Goal: Submit feedback/report problem: Submit feedback/report problem

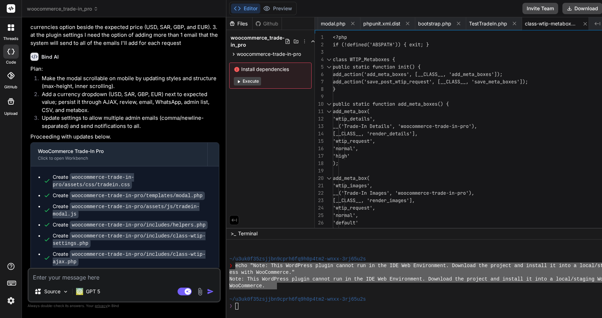
scroll to position [3850, 0]
click at [587, 9] on button "Download" at bounding box center [582, 8] width 40 height 11
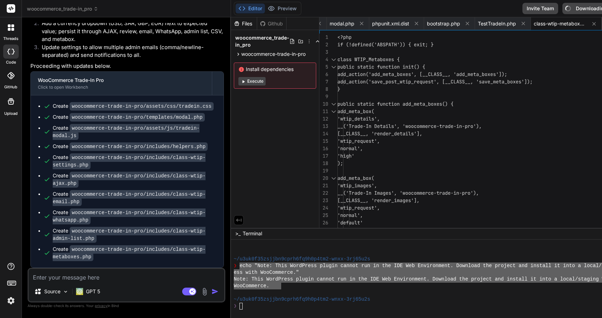
scroll to position [3775, 0]
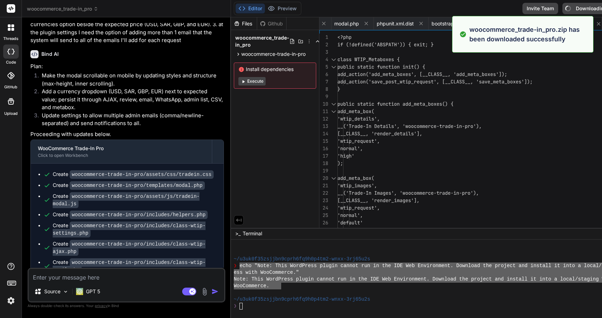
type textarea "x"
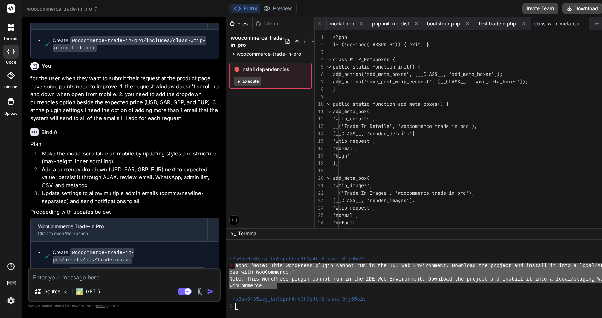
click at [117, 283] on div "Source GPT 5 Agent Mode. When this toggle is activated, AI automatically makes …" at bounding box center [124, 285] width 193 height 35
click at [106, 274] on textarea at bounding box center [124, 275] width 191 height 13
type textarea "S"
type textarea "x"
type textarea "St"
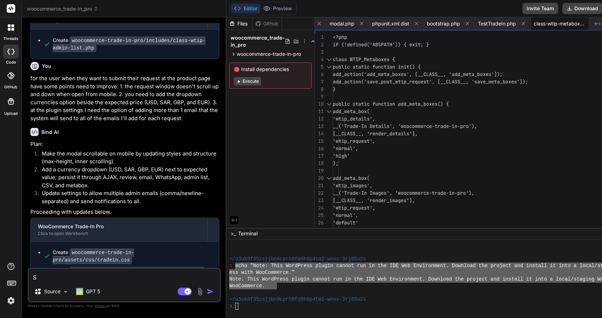
type textarea "x"
type textarea "Sti"
type textarea "x"
type textarea "Stil"
type textarea "x"
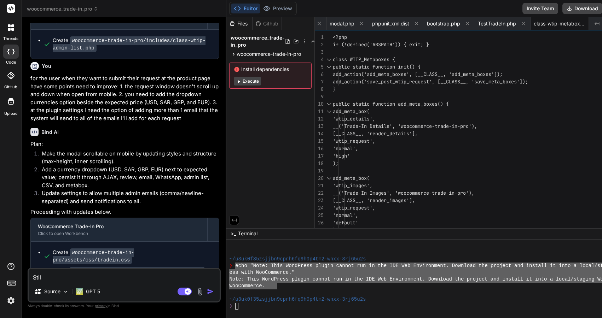
type textarea "Still"
type textarea "x"
type textarea "Still"
type textarea "x"
type textarea "Still h"
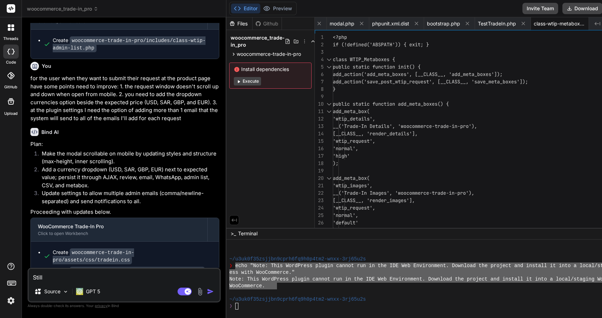
type textarea "x"
type textarea "Still ha"
type textarea "x"
type textarea "Still hav"
type textarea "x"
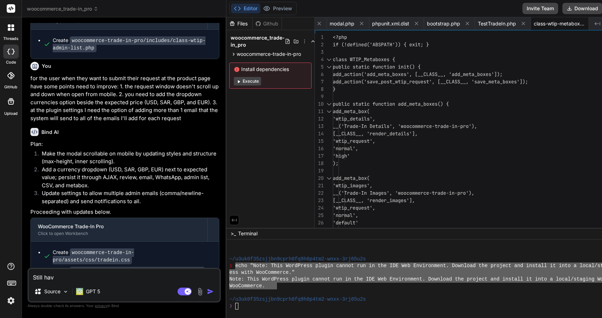
type textarea "Still havi"
type textarea "x"
type textarea "Still havin"
type textarea "x"
type textarea "Still having"
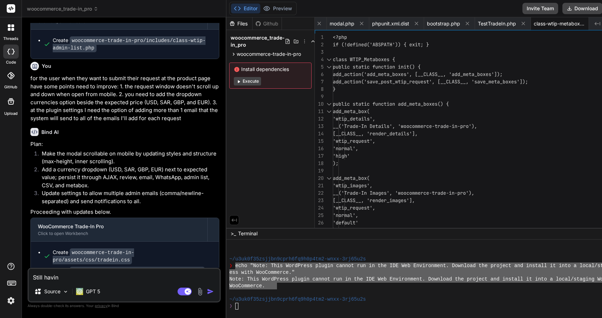
type textarea "x"
type textarea "Still having"
type textarea "x"
type textarea "Still having t"
type textarea "x"
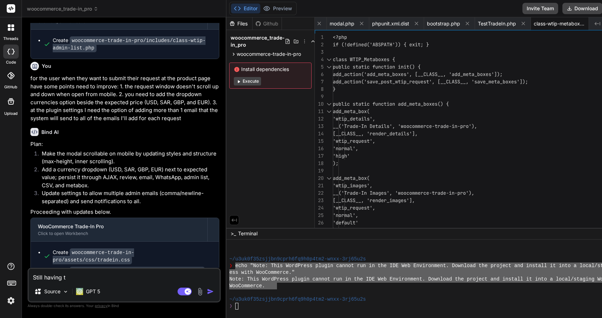
type textarea "Still having th"
type textarea "x"
type textarea "Still having the"
type textarea "x"
type textarea "Still having the"
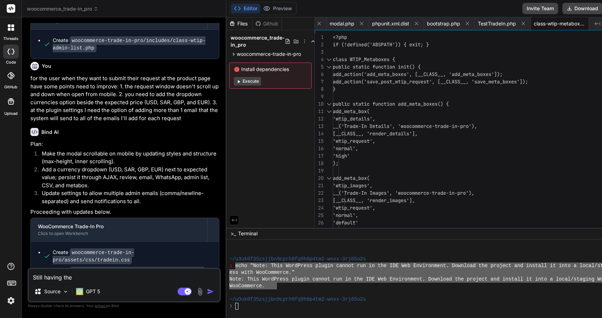
type textarea "x"
type textarea "Still having the s"
type textarea "x"
type textarea "Still having the sc"
type textarea "x"
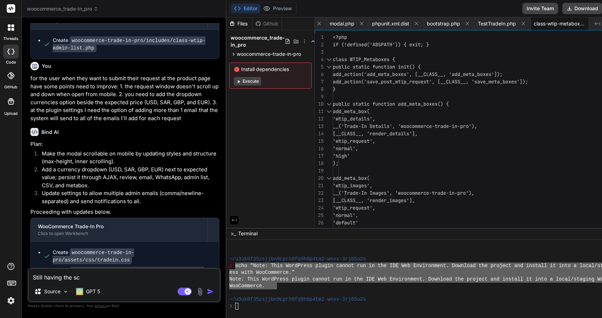
type textarea "Still having the scr"
type textarea "x"
type textarea "Still having the scro"
type textarea "x"
type textarea "Still having the scroo"
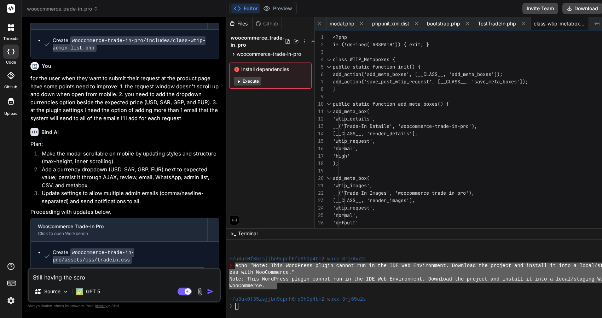
type textarea "x"
type textarea "Still having the scrool"
type textarea "x"
type textarea "Still having the scroo"
type textarea "x"
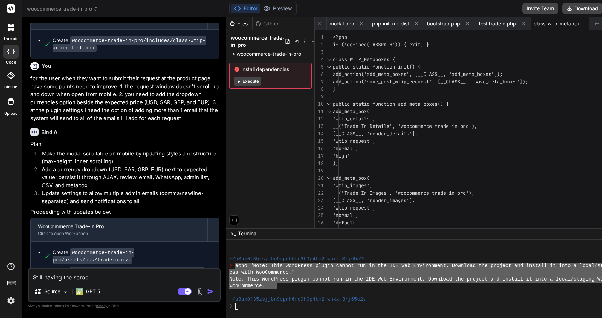
type textarea "Still having the scro"
type textarea "x"
type textarea "Still having the scrol"
type textarea "x"
type textarea "Still having the scroll"
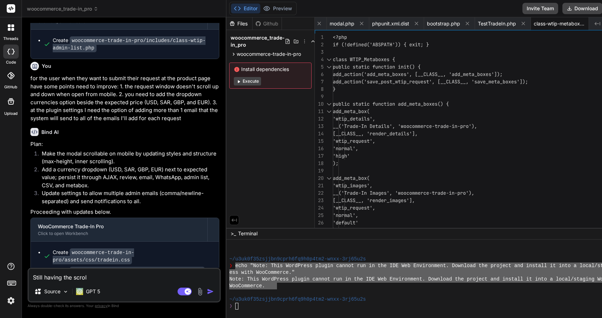
type textarea "x"
type textarea "Still having the scroll"
type textarea "x"
type textarea "Still having the scroll u"
type textarea "x"
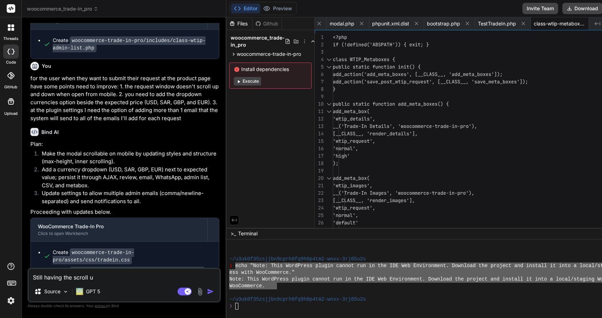
type textarea "Still having the scroll up"
type textarea "x"
type textarea "Still having the scroll up"
type textarea "x"
type textarea "Still having the scroll up a"
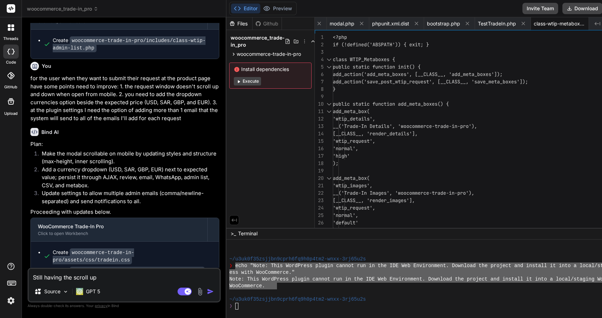
type textarea "x"
type textarea "Still having the scroll up an"
type textarea "x"
type textarea "Still having the scroll up and"
type textarea "x"
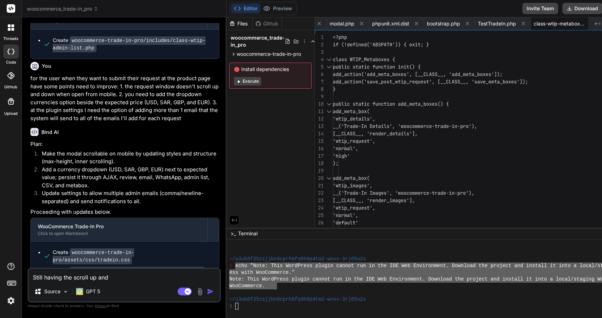
type textarea "Still having the scroll up and"
type textarea "x"
type textarea "Still having the scroll up and d"
type textarea "x"
type textarea "Still having the scroll up and do"
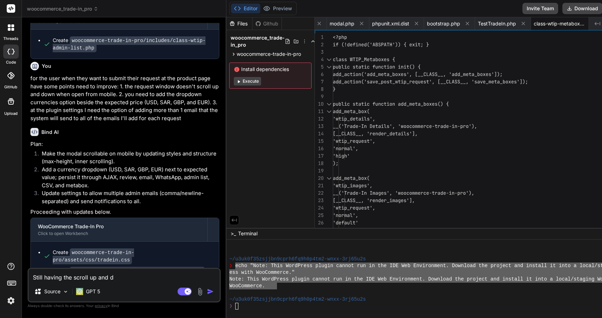
type textarea "x"
type textarea "Still having the scroll up and dow"
type textarea "x"
type textarea "Still having the scroll up and down"
type textarea "x"
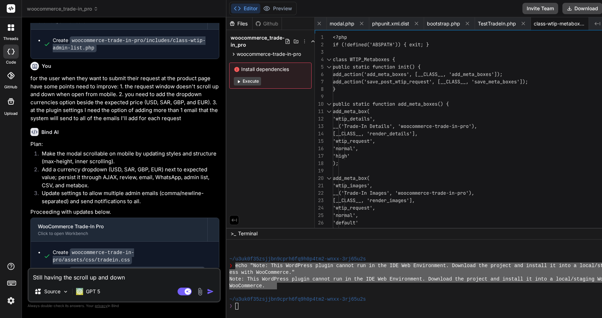
type textarea "Still having the scroll up and down"
type textarea "x"
type textarea "Still having the scroll up and down i"
type textarea "x"
type textarea "Still having the scroll up and down in"
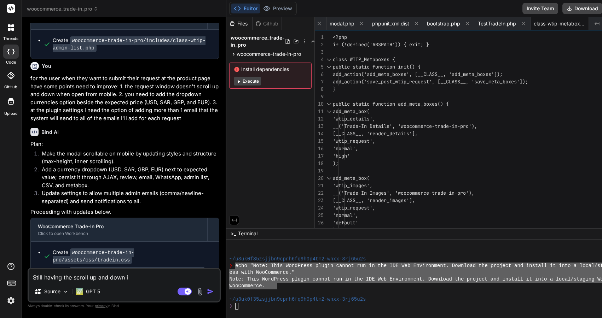
type textarea "x"
type textarea "Still having the scroll up and down in"
type textarea "x"
type textarea "Still having the scroll up and down in t"
type textarea "x"
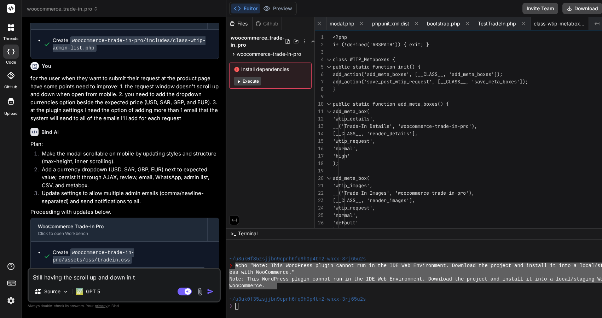
type textarea "Still having the scroll up and down in th"
type textarea "x"
type textarea "Still having the scroll up and down in the"
type textarea "x"
type textarea "Still having the scroll up and down in the"
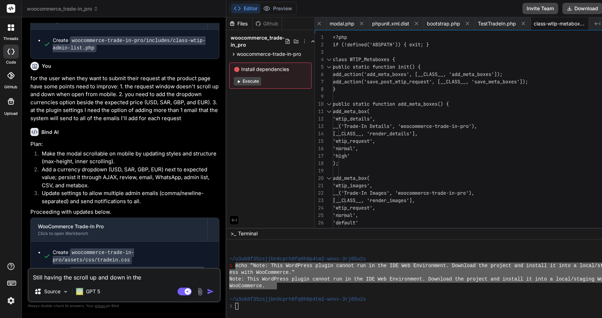
type textarea "x"
type textarea "Still having the scroll up and down in the r"
type textarea "x"
type textarea "Still having the scroll up and down in the re"
type textarea "x"
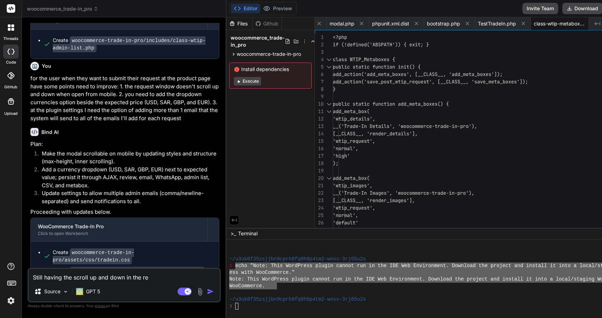
type textarea "Still having the scroll up and down in the req"
type textarea "x"
type textarea "Still having the scroll up and down in the requ"
type textarea "x"
type textarea "Still having the scroll up and down in the reque"
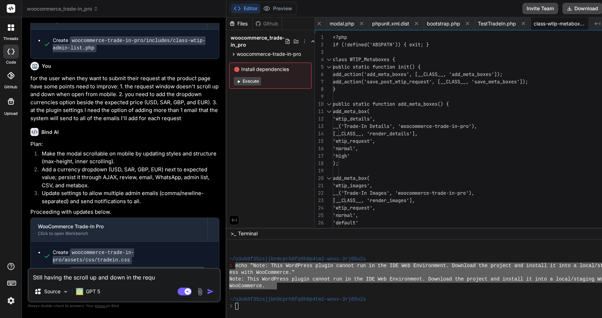
type textarea "x"
type textarea "Still having the scroll up and down in the reques"
type textarea "x"
type textarea "Still having the scroll up and down in the request"
type textarea "x"
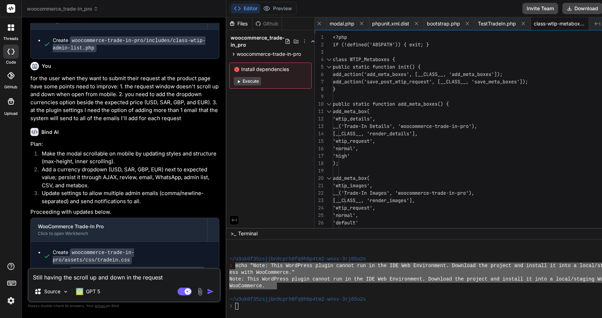
type textarea "Still having the scroll up and down in the request"
type textarea "x"
type textarea "Still having the scroll up and down in the request w"
type textarea "x"
type textarea "Still having the scroll up and down in the request wi"
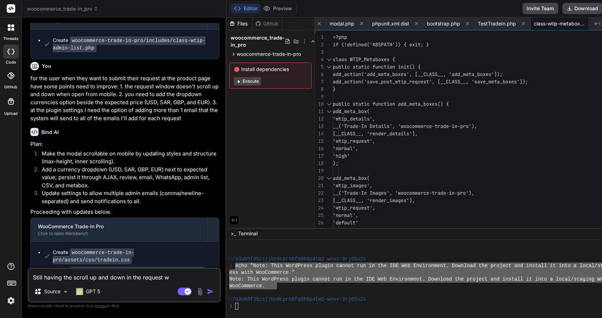
type textarea "x"
type textarea "Still having the scroll up and down in the request win"
type textarea "x"
type textarea "Still having the scroll up and down in the request wind"
type textarea "x"
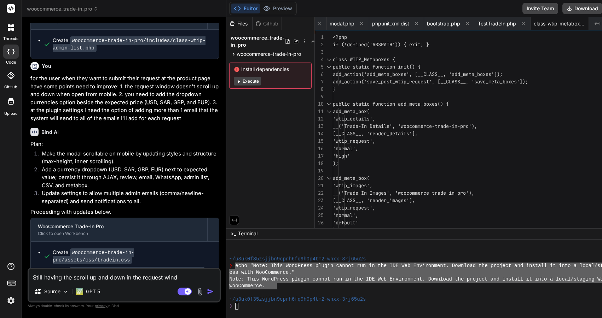
type textarea "Still having the scroll up and down in the request windo"
type textarea "x"
type textarea "Still having the scroll up and down in the request window"
type textarea "x"
type textarea "Still having the scroll up and down in the request window,"
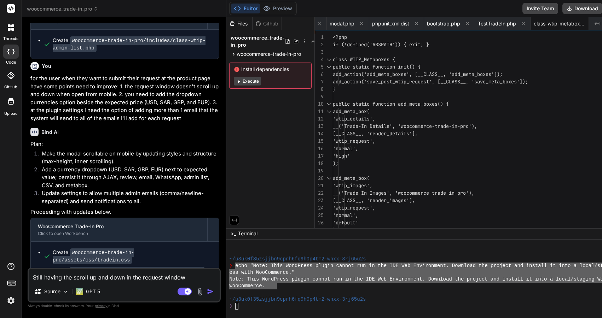
type textarea "x"
type textarea "Still having the scroll up and down in the request window,"
type textarea "x"
type textarea "Still having the scroll up and down in the request window, t"
type textarea "x"
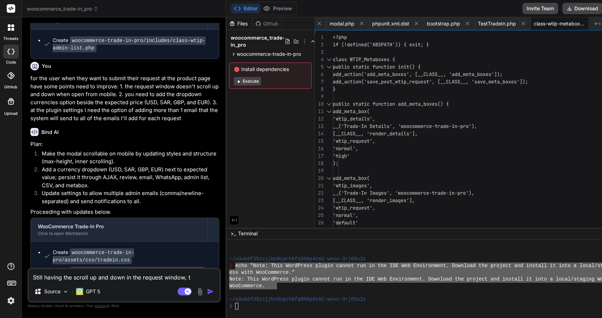
type textarea "Still having the scroll up and down in the request window, th"
type textarea "x"
type textarea "Still having the scroll up and down in the request window, the"
type textarea "x"
type textarea "Still having the scroll up and down in the request window, the"
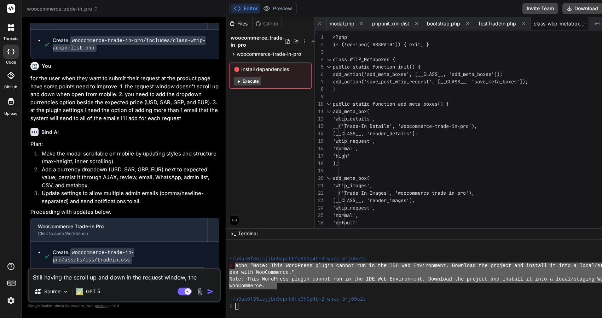
type textarea "x"
type textarea "Still having the scroll up and down in the request window, the w"
type textarea "x"
type textarea "Still having the scroll up and down in the request window, the we"
type textarea "x"
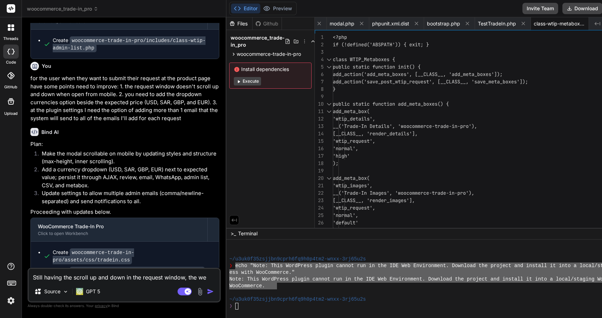
type textarea "Still having the scroll up and down in the request window, the web"
type textarea "x"
type textarea "Still having the scroll up and down in the request window, the webs"
type textarea "x"
type textarea "Still having the scroll up and down in the request window, the websu"
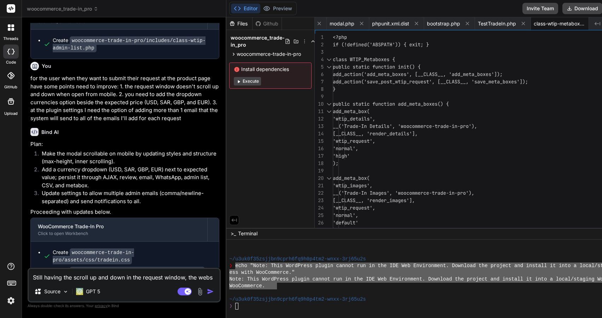
type textarea "x"
type textarea "Still having the scroll up and down in the request window, the webs"
type textarea "x"
type textarea "Still having the scroll up and down in the request window, the websi"
type textarea "x"
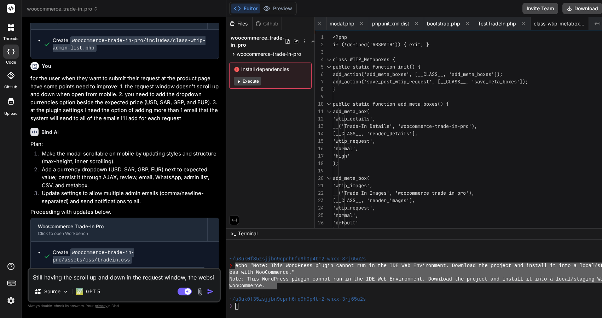
type textarea "Still having the scroll up and down in the request window, the websie"
type textarea "x"
type textarea "Still having the scroll up and down in the request window, the websi"
type textarea "x"
type textarea "Still having the scroll up and down in the request window, the webs"
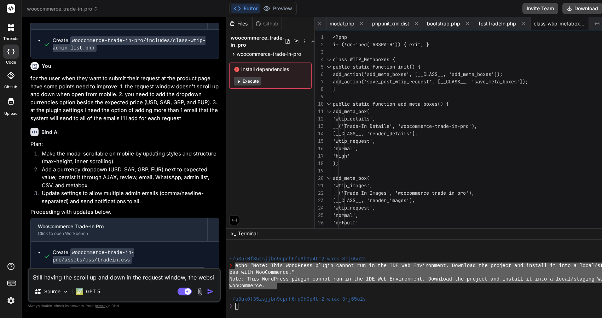
type textarea "x"
type textarea "Still having the scroll up and down in the request window, the web"
type textarea "x"
type textarea "Still having the scroll up and down in the request window, the we"
type textarea "x"
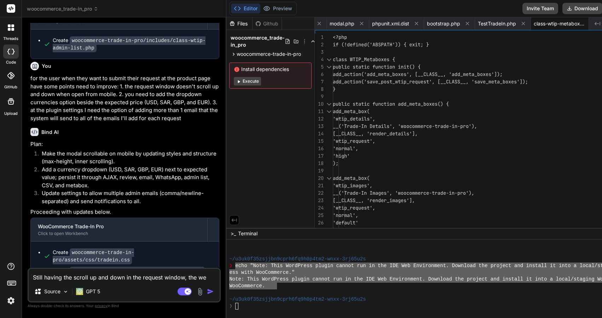
type textarea "Still having the scroll up and down in the request window, the w"
type textarea "x"
type textarea "Still having the scroll up and down in the request window, the"
type textarea "x"
type textarea "Still having the scroll up and down in the request window, the p"
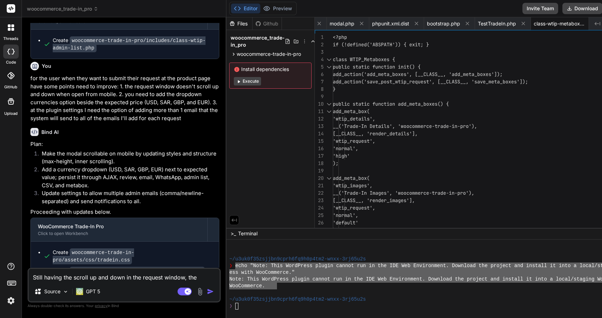
type textarea "x"
type textarea "Still having the scroll up and down in the request window, the pa"
type textarea "x"
type textarea "Still having the scroll up and down in the request window, the pag"
type textarea "x"
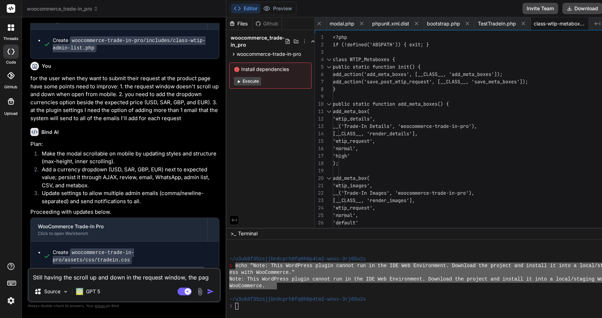
type textarea "Still having the scroll up and down in the request window, the page"
type textarea "x"
type textarea "Still having the scroll up and down in the request window, the page"
type textarea "x"
type textarea "Still having the scroll up and down in the request window, the page w"
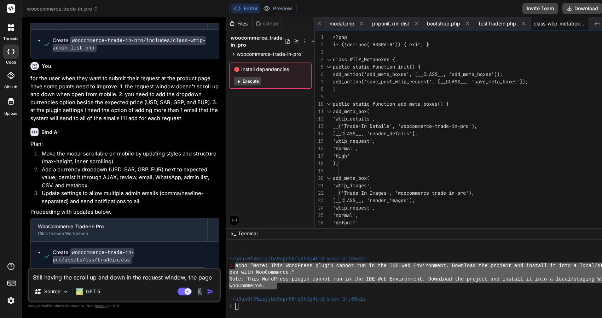
type textarea "x"
type textarea "Still having the scroll up and down in the request window, the page wh"
type textarea "x"
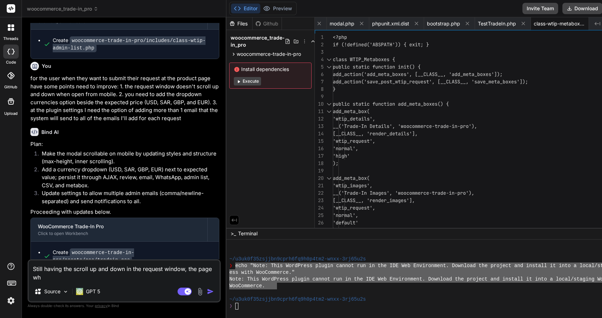
type textarea "Still having the scroll up and down in the request window, the page whe"
type textarea "x"
type textarea "Still having the scroll up and down in the request window, the page when"
type textarea "x"
type textarea "Still having the scroll up and down in the request window, the page when"
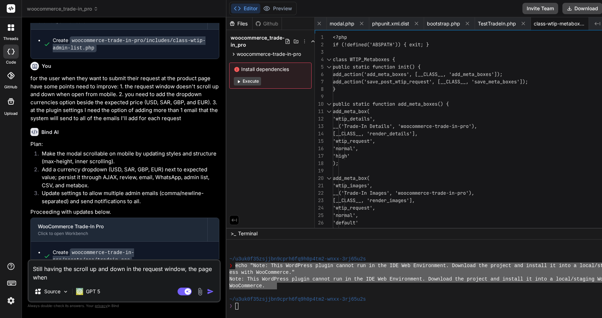
type textarea "x"
click at [185, 270] on textarea "Still having the scroll up and down in the request window, the page when" at bounding box center [124, 270] width 191 height 21
type textarea "Still having the scroll up and down in the request window , the page when"
type textarea "x"
type textarea "Still having the scroll up and down in the request window o, the page when"
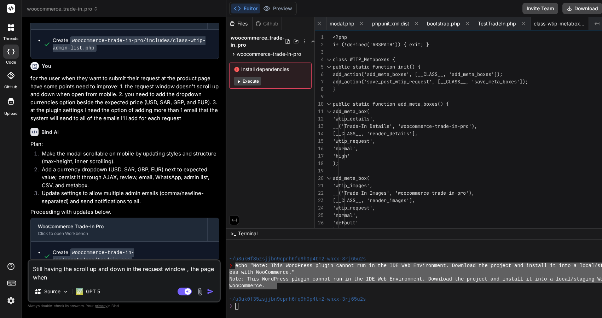
type textarea "x"
type textarea "Still having the scroll up and down in the request window on, the page when"
type textarea "x"
type textarea "Still having the scroll up and down in the request window on , the page when"
type textarea "x"
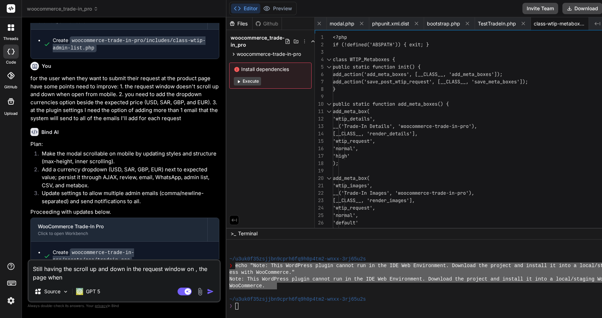
type textarea "Still having the scroll up and down in the request window on t, the page when"
type textarea "x"
type textarea "Still having the scroll up and down in the request window on th, the page when"
type textarea "x"
type textarea "Still having the scroll up and down in the request window on the, the page when"
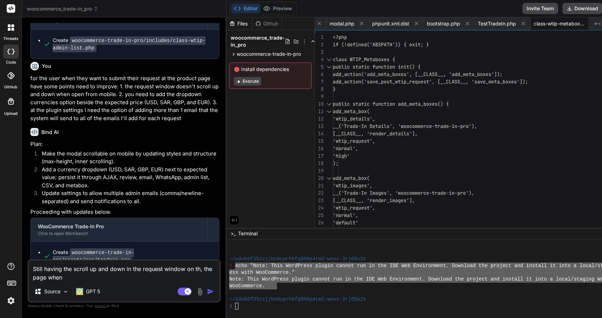
type textarea "x"
type textarea "Still having the scroll up and down in the request window on the , the page when"
type textarea "x"
type textarea "Still having the scroll up and down in the request window on the m, the page wh…"
click at [103, 276] on textarea "Still having the scroll up and down in the request window on the mobile, the pa…" at bounding box center [124, 270] width 191 height 21
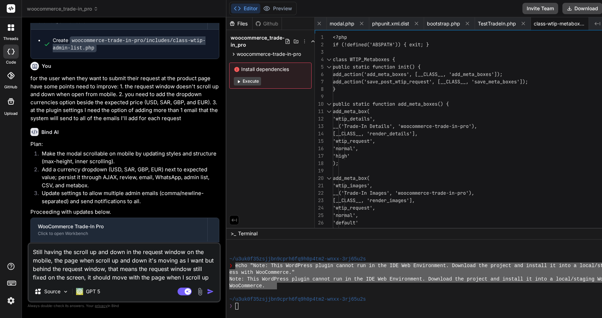
click at [214, 292] on img "button" at bounding box center [210, 291] width 7 height 7
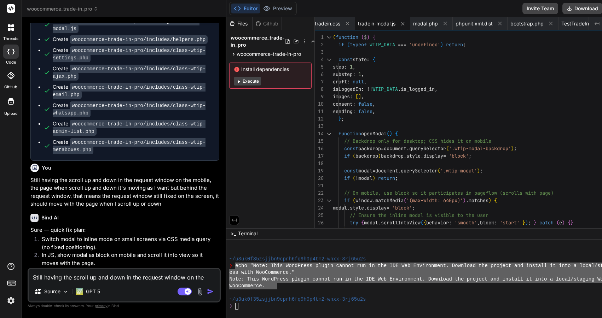
scroll to position [4035, 0]
click at [586, 7] on button "Download" at bounding box center [582, 8] width 40 height 11
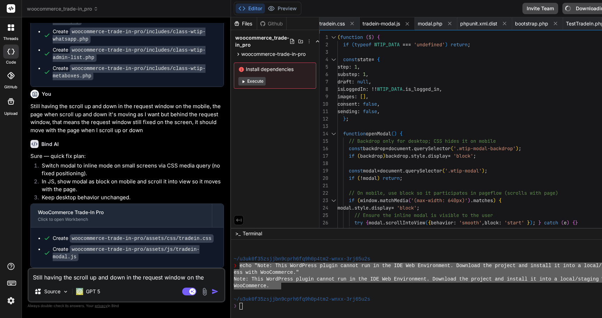
scroll to position [3953, 0]
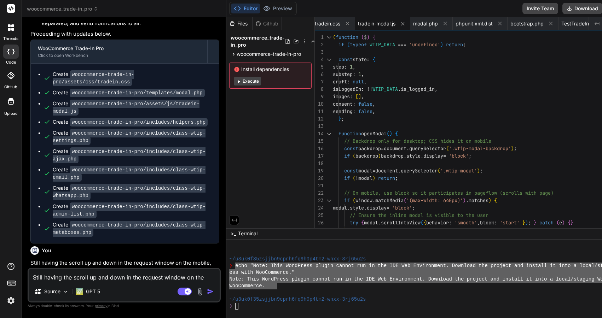
click at [164, 273] on textarea "Still having the scroll up and down in the request window on the mobile, the pa…" at bounding box center [124, 275] width 191 height 13
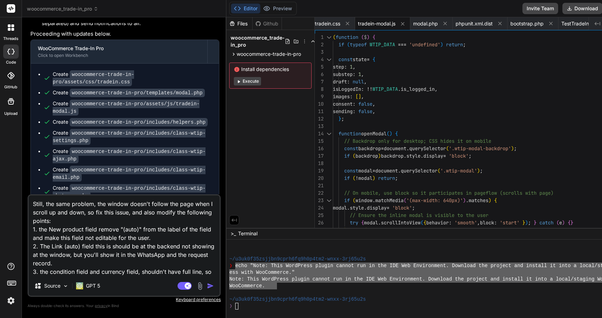
scroll to position [1, 0]
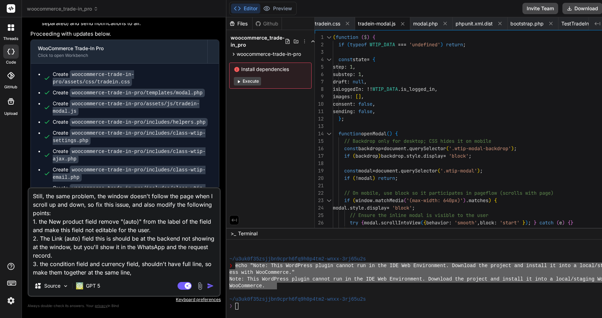
drag, startPoint x: 101, startPoint y: 263, endPoint x: 124, endPoint y: 263, distance: 23.0
click at [124, 263] on textarea "Still, the same problem, the window doesn't follow the page when I scroll up an…" at bounding box center [124, 232] width 191 height 88
click at [140, 260] on textarea "Still, the same problem, the window doesn't follow the page when I scroll up an…" at bounding box center [124, 232] width 191 height 88
click at [140, 271] on textarea "Still, the same problem, the window doesn't follow the page when I scroll up an…" at bounding box center [124, 232] width 191 height 88
click at [213, 286] on img "button" at bounding box center [210, 285] width 7 height 7
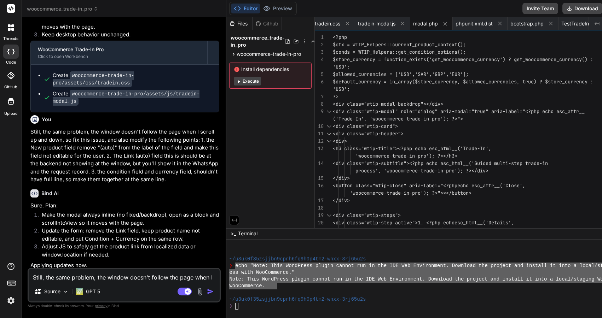
scroll to position [4272, 0]
click at [595, 7] on button "Download" at bounding box center [582, 8] width 40 height 11
drag, startPoint x: 159, startPoint y: 155, endPoint x: 62, endPoint y: 153, distance: 97.2
click at [62, 227] on li "Update the form: remove the Link field, keep product name not editable, and put…" at bounding box center [127, 235] width 183 height 16
copy li "Condition + Currency on the same row."
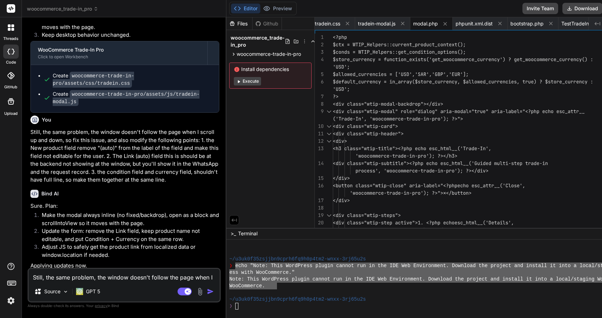
click at [94, 280] on textarea "Still, the same problem, the window doesn't follow the page when I scroll up an…" at bounding box center [124, 275] width 191 height 13
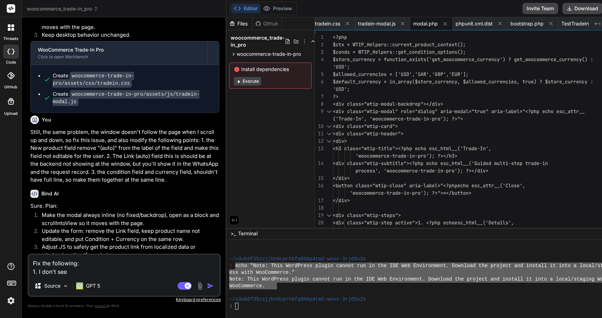
paste textarea "Condition + Currency on the same row."
click at [96, 272] on textarea "Fix the following: 1. I don't see Condition + Currency on the same row." at bounding box center [124, 265] width 191 height 21
click at [185, 271] on textarea "Fix the following: 1. I don't see Condition and Currency on the same row." at bounding box center [124, 265] width 191 height 21
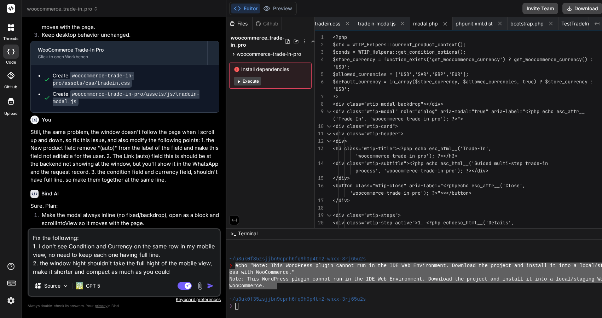
click at [214, 286] on img "button" at bounding box center [210, 285] width 7 height 7
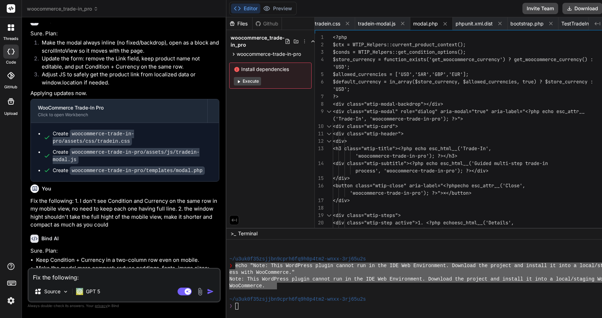
scroll to position [0, 0]
click at [586, 10] on button "Download" at bounding box center [582, 8] width 40 height 11
click at [204, 293] on img at bounding box center [200, 292] width 8 height 8
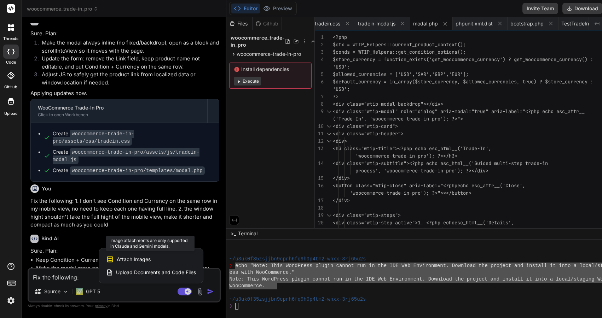
click at [147, 262] on span "Attach Images" at bounding box center [134, 259] width 34 height 7
click at [149, 274] on span "Upload Documents and Code Files" at bounding box center [156, 272] width 80 height 7
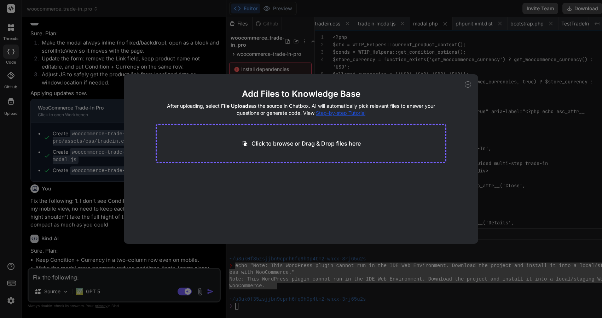
click at [467, 88] on div "Add Files to Knowledge Base After uploading, select File Uploads as the source …" at bounding box center [301, 159] width 354 height 170
click at [229, 53] on div "Add Files to Knowledge Base After uploading, select File Uploads as the source …" at bounding box center [301, 159] width 602 height 318
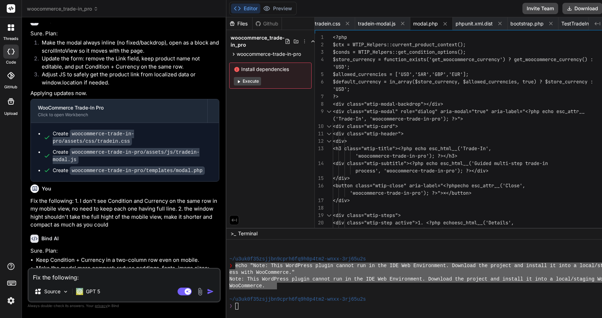
click at [203, 292] on img at bounding box center [200, 292] width 8 height 8
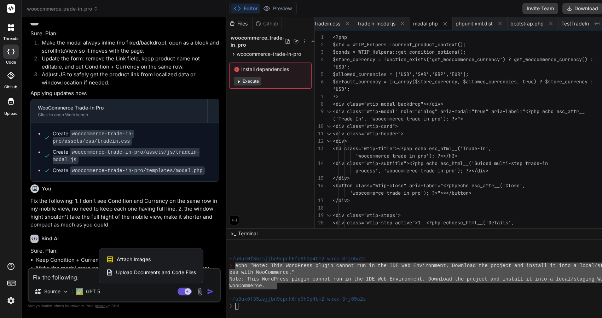
click at [161, 294] on div at bounding box center [301, 159] width 602 height 318
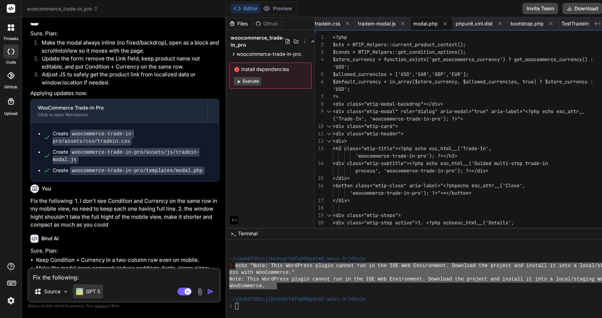
click at [88, 294] on p "GPT 5" at bounding box center [93, 291] width 14 height 7
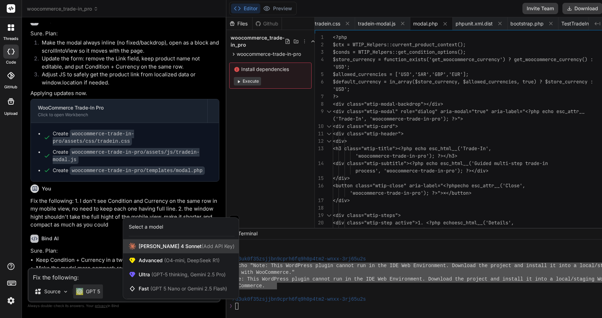
click at [142, 250] on span "[PERSON_NAME] 4 Sonnet (Add API Key)" at bounding box center [187, 246] width 96 height 7
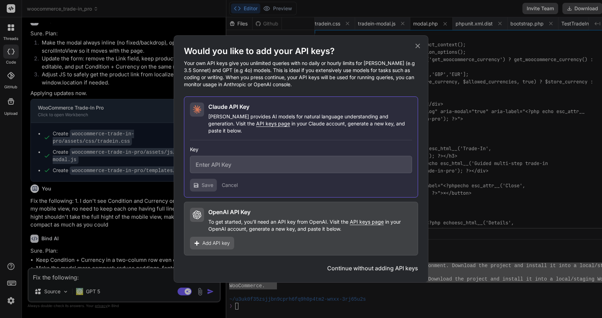
click at [198, 114] on icon at bounding box center [197, 109] width 8 height 8
click at [374, 266] on button "Continue without adding API keys" at bounding box center [372, 268] width 91 height 8
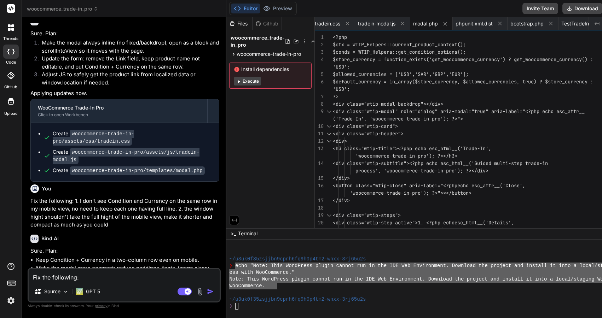
click at [204, 293] on img at bounding box center [200, 292] width 8 height 8
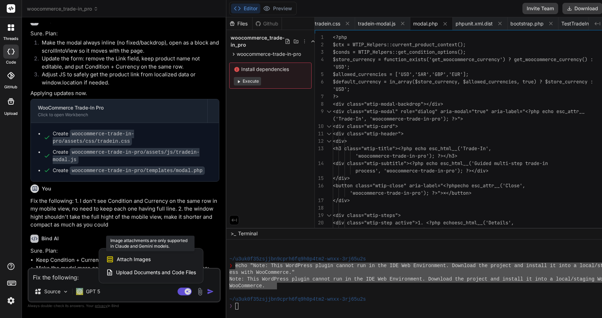
click at [155, 258] on div "Attach Images Image attachments are only supported in Claude and Gemini models." at bounding box center [151, 259] width 90 height 13
click at [133, 261] on span "Attach Images" at bounding box center [134, 259] width 34 height 7
click at [119, 295] on div at bounding box center [301, 159] width 602 height 318
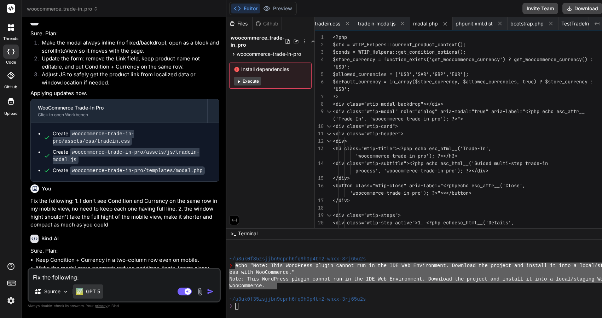
click at [93, 292] on p "GPT 5" at bounding box center [93, 291] width 14 height 7
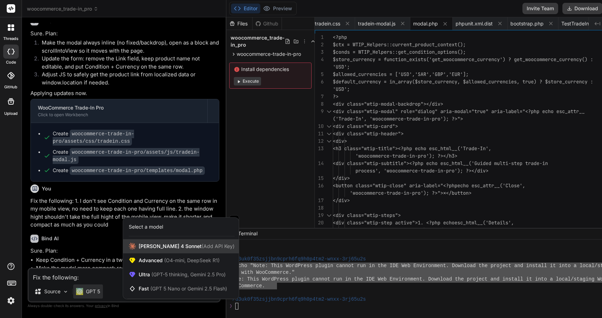
click at [177, 245] on span "[PERSON_NAME] 4 Sonnet (Add API Key)" at bounding box center [187, 246] width 96 height 7
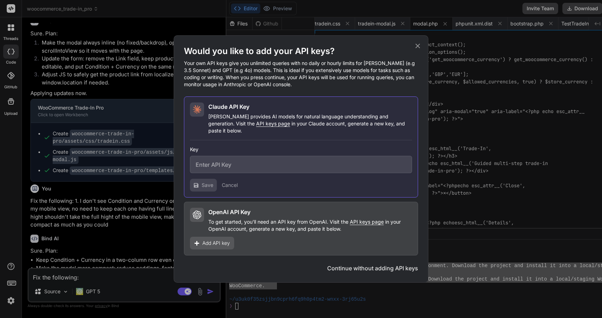
click at [396, 266] on button "Continue without adding API keys" at bounding box center [372, 268] width 91 height 8
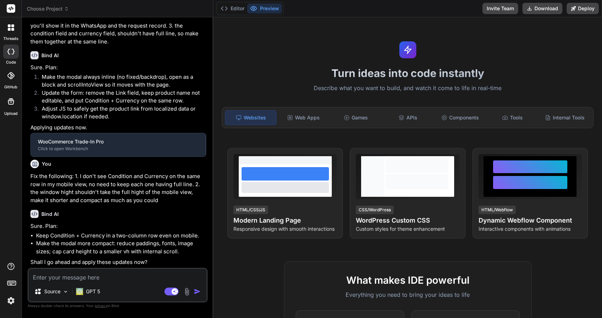
scroll to position [529, 0]
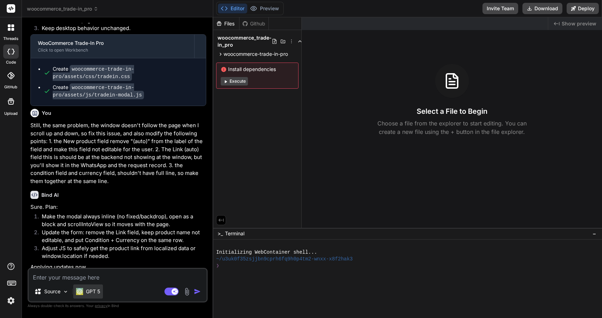
click at [90, 292] on p "GPT 5" at bounding box center [93, 291] width 14 height 7
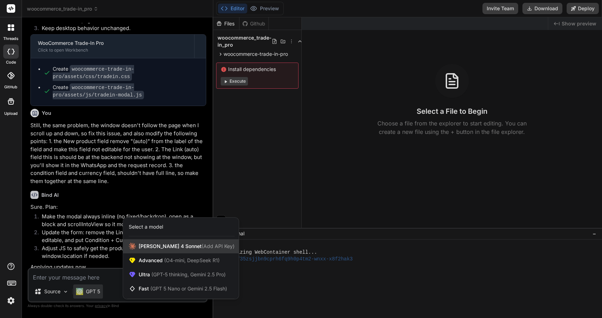
click at [147, 247] on span "[PERSON_NAME] 4 Sonnet (Add API Key)" at bounding box center [187, 246] width 96 height 7
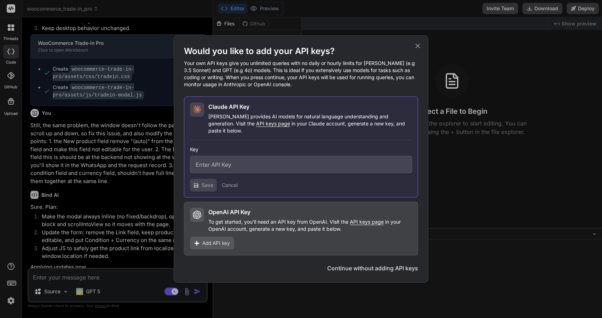
click at [404, 268] on button "Continue without adding API keys" at bounding box center [372, 268] width 91 height 8
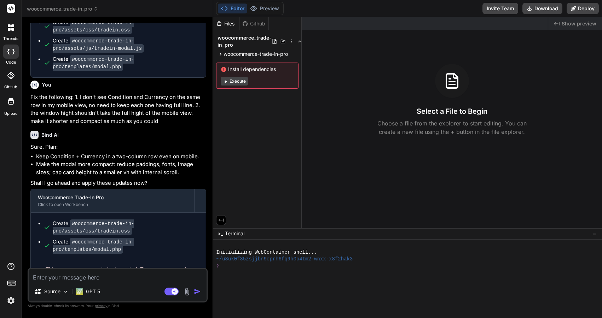
scroll to position [813, 0]
click at [187, 292] on img at bounding box center [187, 292] width 8 height 8
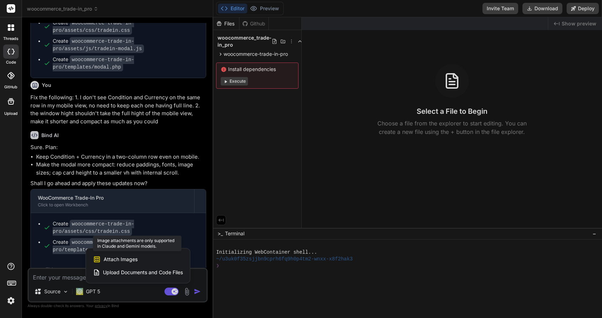
click at [136, 256] on span "Attach Images" at bounding box center [121, 259] width 34 height 7
click at [113, 291] on div at bounding box center [301, 159] width 602 height 318
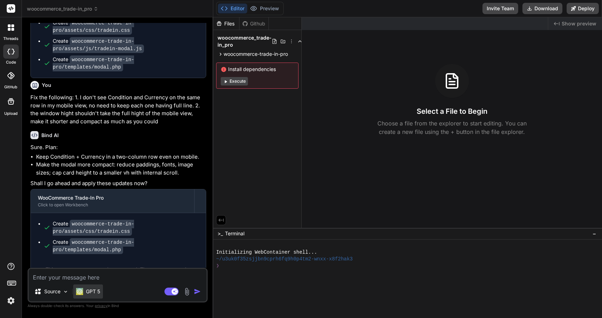
click at [86, 291] on div "GPT 5" at bounding box center [88, 291] width 24 height 7
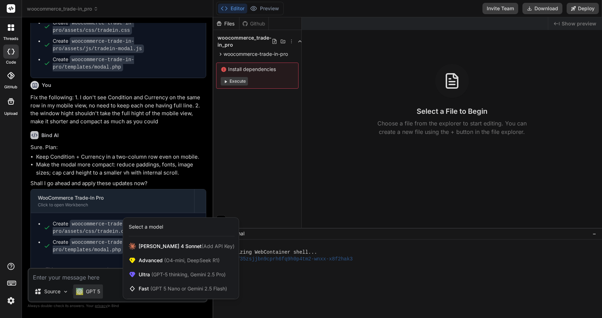
click at [114, 274] on div at bounding box center [301, 159] width 602 height 318
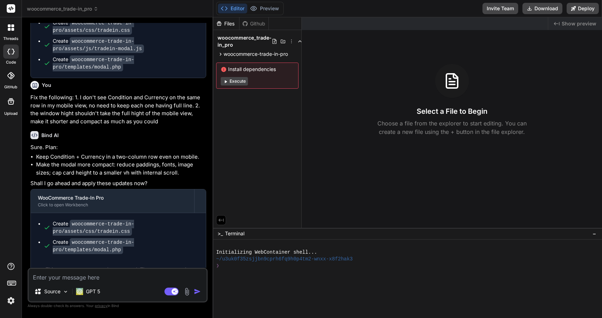
click at [186, 292] on img at bounding box center [187, 292] width 8 height 8
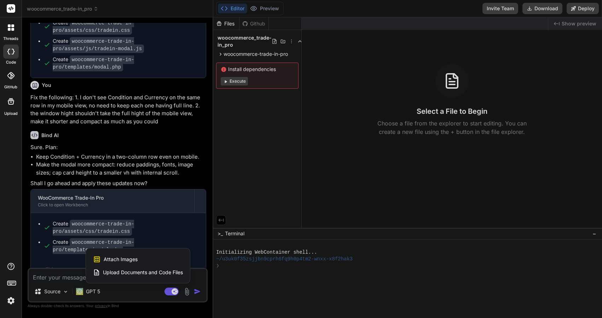
click at [88, 292] on div at bounding box center [301, 159] width 602 height 318
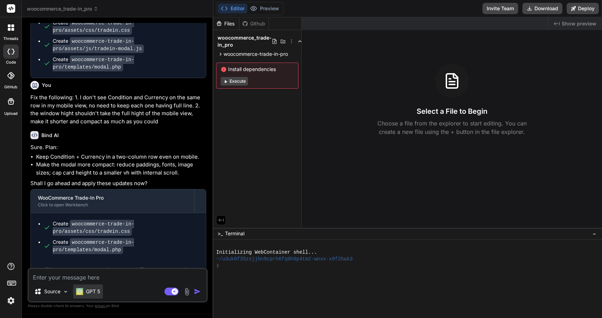
click at [94, 291] on p "GPT 5" at bounding box center [93, 291] width 14 height 7
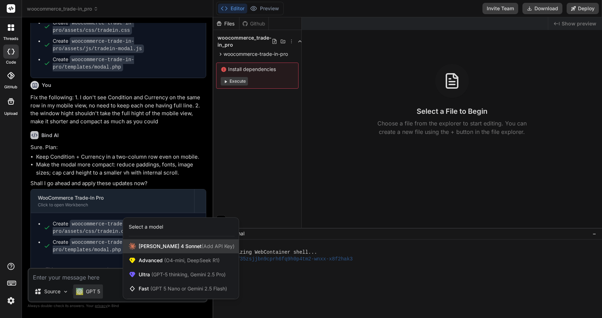
click at [149, 246] on span "[PERSON_NAME] 4 Sonnet (Add API Key)" at bounding box center [187, 246] width 96 height 7
type textarea "x"
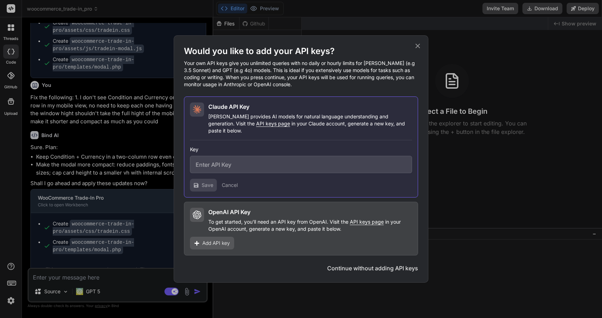
click at [382, 266] on button "Continue without adding API keys" at bounding box center [372, 268] width 91 height 8
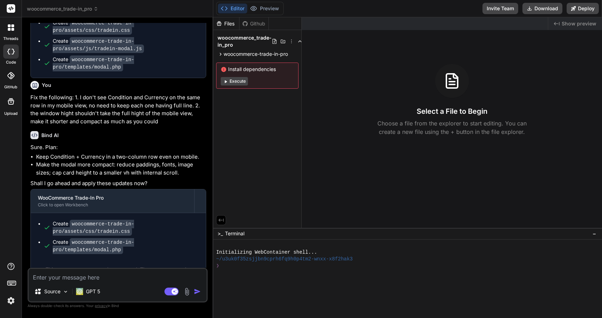
click at [78, 276] on textarea at bounding box center [118, 275] width 178 height 13
type textarea "t"
type textarea "x"
type textarea "th"
type textarea "x"
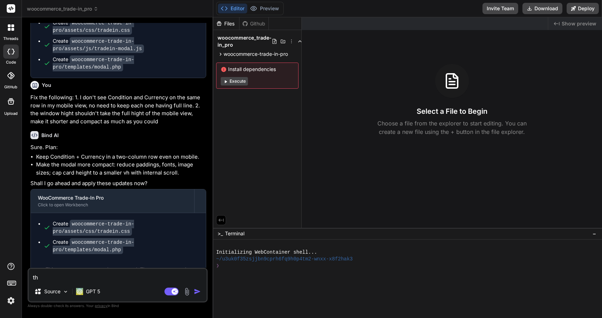
type textarea "the"
type textarea "x"
type textarea "the"
type textarea "x"
type textarea "the h"
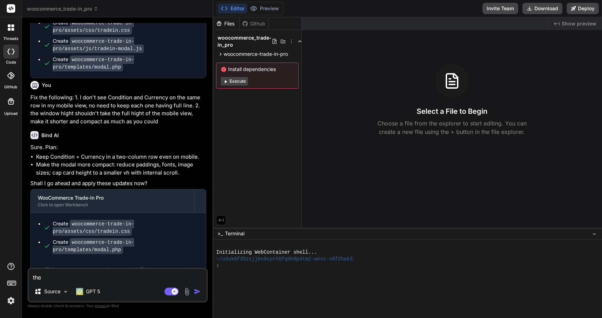
type textarea "x"
type textarea "the hi"
type textarea "x"
type textarea "the hig"
type textarea "x"
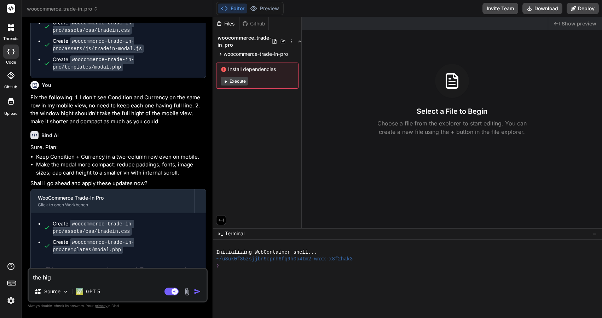
type textarea "the high"
type textarea "x"
type textarea "the hight"
type textarea "x"
type textarea "the hight"
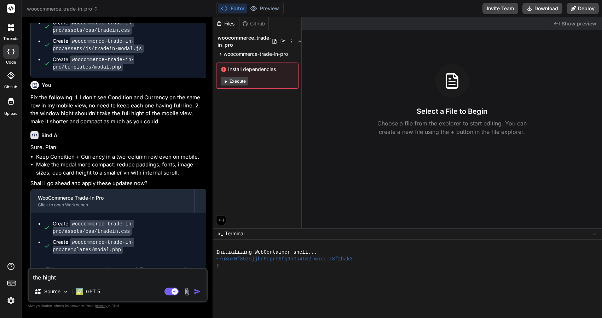
type textarea "x"
type textarea "the hight o"
type textarea "x"
type textarea "the hight of"
type textarea "x"
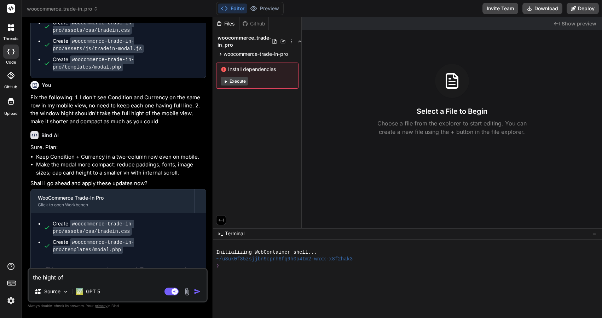
type textarea "the hight of"
type textarea "x"
type textarea "the hight of t"
type textarea "x"
type textarea "the hight of th"
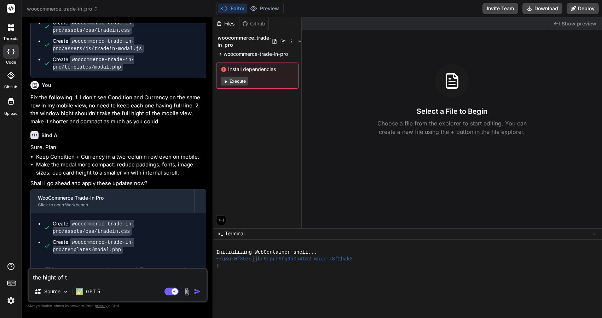
type textarea "x"
type textarea "the hight of the"
type textarea "x"
type textarea "the hight of ther"
type textarea "x"
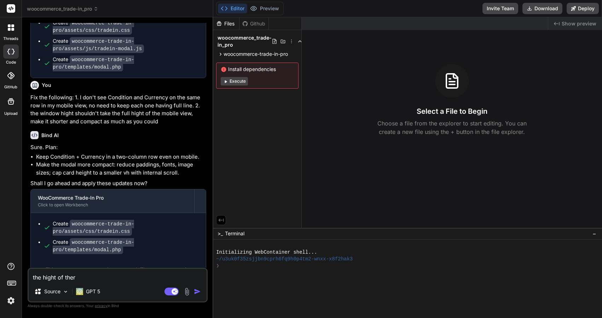
type textarea "the hight of there"
type textarea "x"
type textarea "the hight of thereq"
type textarea "x"
type textarea "the hight of thereqe"
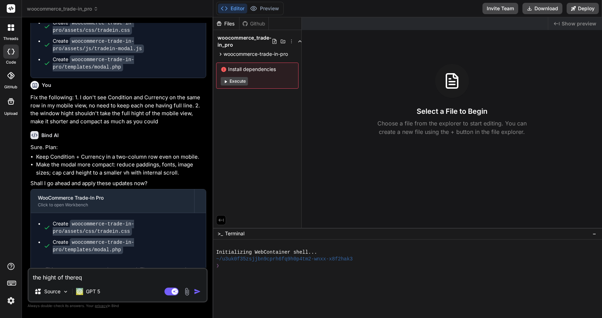
type textarea "x"
type textarea "the hight of thereqes"
type textarea "x"
type textarea "the hight of thereqest"
type textarea "x"
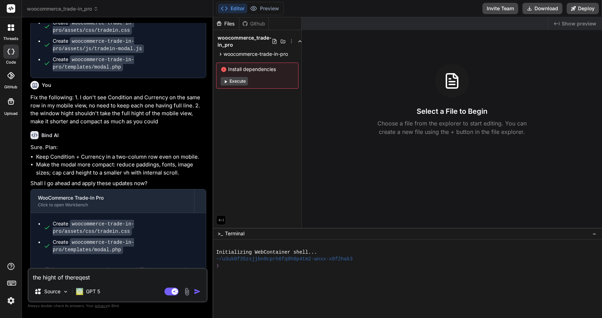
type textarea "the hight of thereqest"
type textarea "x"
type textarea "the hight of thereqest w"
type textarea "x"
type textarea "the hight of thereqest wi"
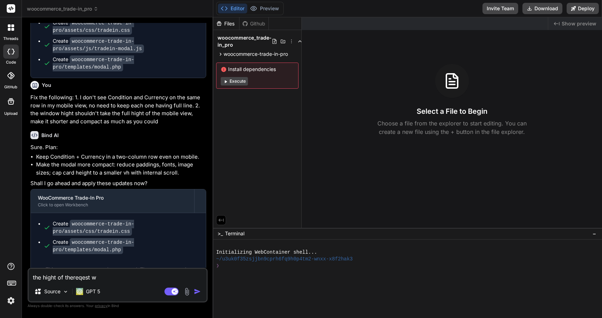
type textarea "x"
type textarea "the hight of thereqest win"
type textarea "x"
type textarea "the hight of thereqest wind"
type textarea "x"
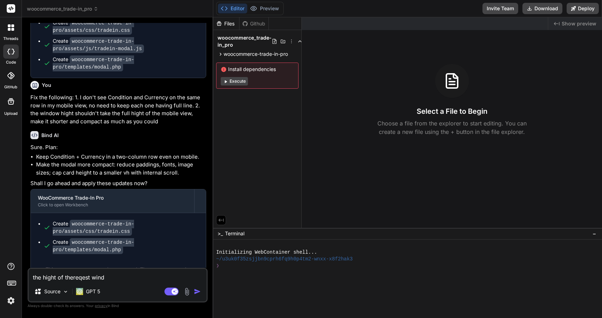
type textarea "the hight of thereqest windo"
type textarea "x"
type textarea "the hight of thereqest window"
type textarea "x"
type textarea "the hight of thereqest window"
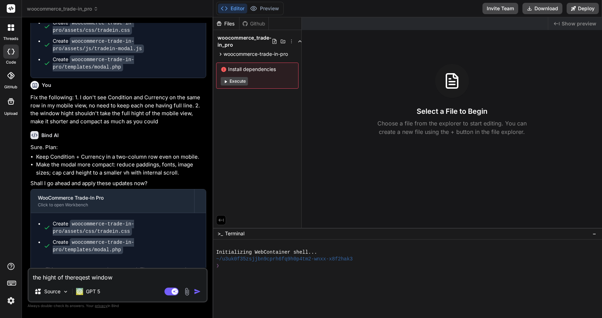
type textarea "x"
type textarea "the hight of thereqest window s"
type textarea "x"
type textarea "the hight of thereqest window sh"
type textarea "x"
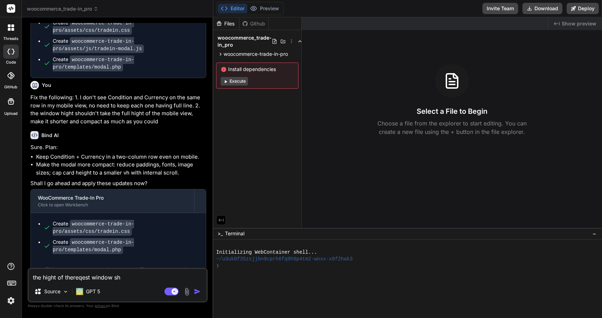
type textarea "the hight of thereqest window sho"
type textarea "x"
type textarea "the hight of thereqest window shod"
type textarea "x"
type textarea "the hight of thereqest window sho"
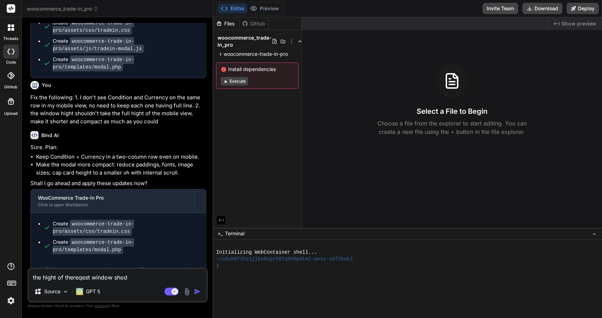
type textarea "x"
type textarea "the hight of thereqest window sh"
type textarea "x"
type textarea "the hight of thereqest window sho"
type textarea "x"
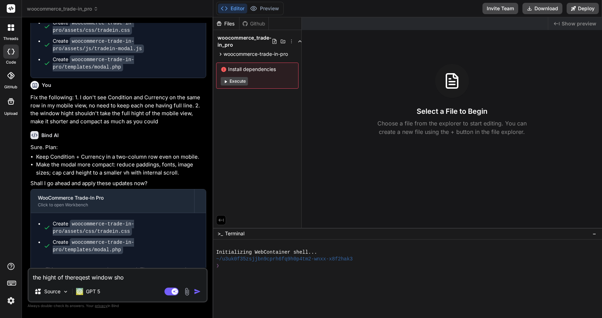
type textarea "the hight of thereqest window shou"
type textarea "x"
type textarea "the hight of thereqest window should"
type textarea "x"
type textarea "the hight of thereqest window should"
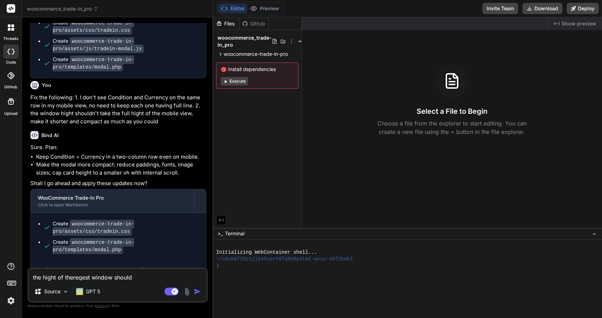
type textarea "x"
type textarea "the hight of thereqest window shouldn"
type textarea "x"
type textarea "the hight of thereqest window shouldn'"
type textarea "x"
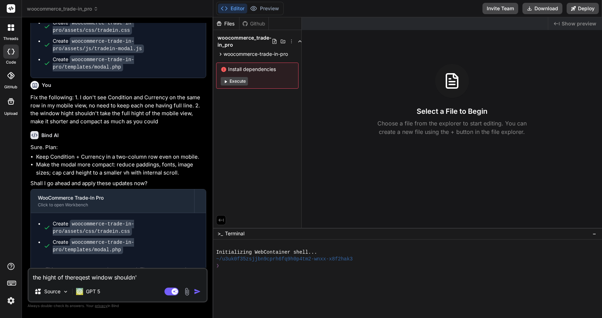
type textarea "the hight of thereqest window shouldn'y"
type textarea "x"
type textarea "the hight of thereqest window shouldn'"
type textarea "x"
type textarea "the hight of thereqest window shouldn't"
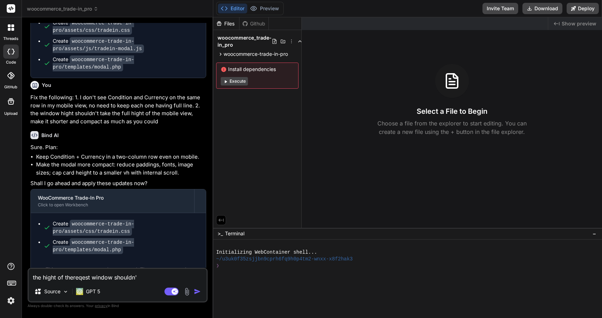
type textarea "x"
type textarea "the hight of thereqest window shouldn't"
type textarea "x"
type textarea "the hight of thereqest window shouldn't b"
type textarea "x"
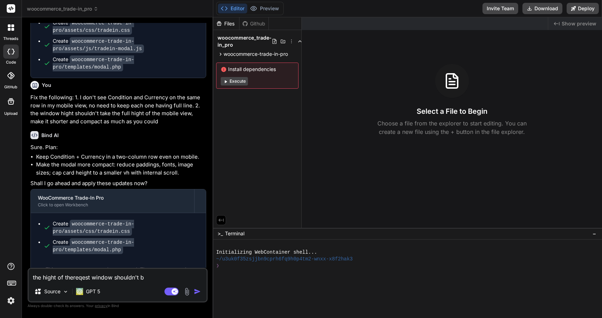
type textarea "the hight of thereqest window shouldn't be"
type textarea "x"
type textarea "the hight of thereqest window shouldn't be"
type textarea "x"
type textarea "the hight of thereqest window shouldn't be m"
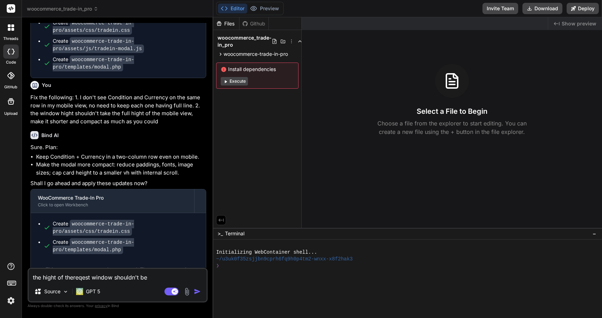
type textarea "x"
type textarea "the hight of thereqest window shouldn't be mo"
type textarea "x"
type textarea "the hight of thereqest window shouldn't be mor"
type textarea "x"
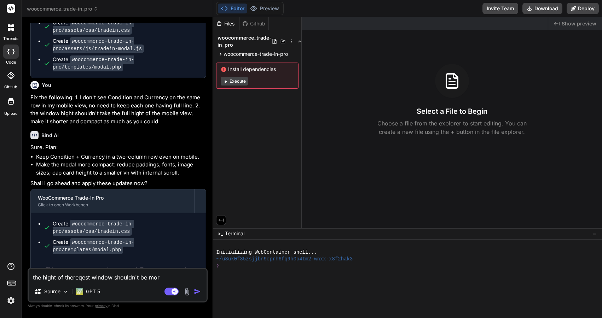
type textarea "the hight of thereqest window shouldn't be more"
type textarea "x"
type textarea "the hight of thereqest window shouldn't be more"
type textarea "x"
type textarea "the hight of thereqest window shouldn't be more t"
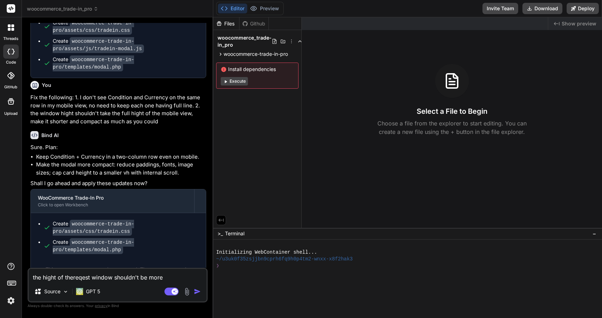
type textarea "x"
type textarea "the hight of thereqest window shouldn't be more th"
type textarea "x"
type textarea "the hight of thereqest window shouldn't be more tha"
type textarea "x"
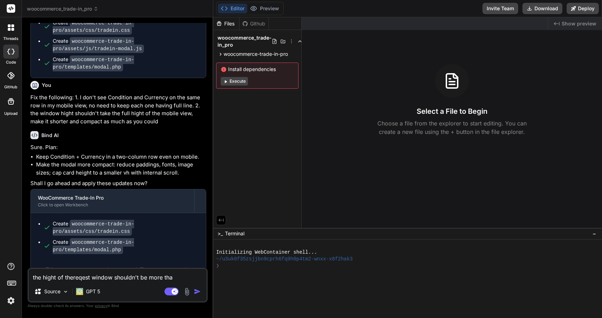
type textarea "the hight of thereqest window shouldn't be more than"
type textarea "x"
type textarea "the hight of thereqest window shouldn't be more than"
type textarea "x"
type textarea "the hight of thereqest window shouldn't be more than t"
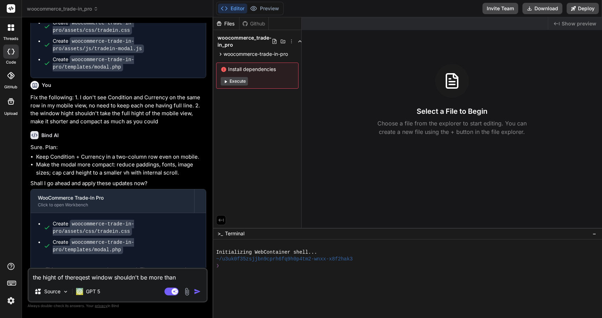
type textarea "x"
type textarea "the hight of thereqest window shouldn't be more than th"
type textarea "x"
type textarea "the hight of thereqest window shouldn't be more than th"
type textarea "x"
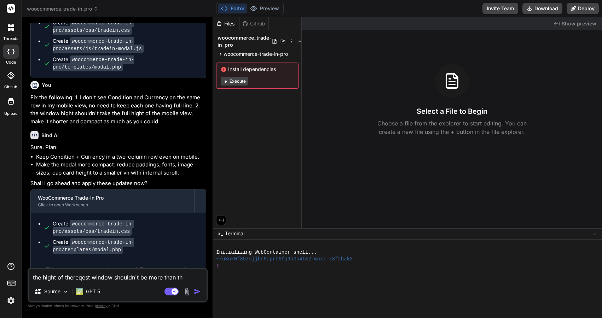
type textarea "the hight of thereqest window shouldn't be more than th"
type textarea "x"
type textarea "the hight of thereqest window shouldn't be more than t"
type textarea "x"
type textarea "the hight of thereqest window shouldn't be more than"
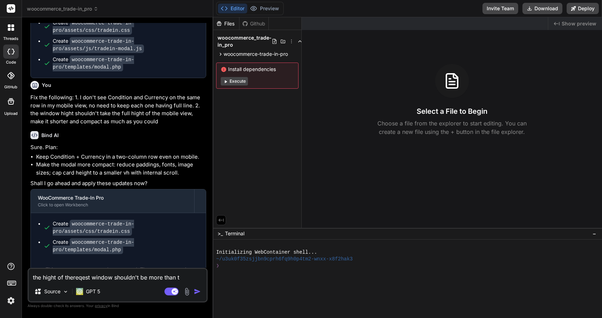
type textarea "x"
type textarea "the hight of thereqest window shouldn't be more than 7"
type textarea "x"
type textarea "the hight of thereqest window shouldn't be more than 70"
type textarea "x"
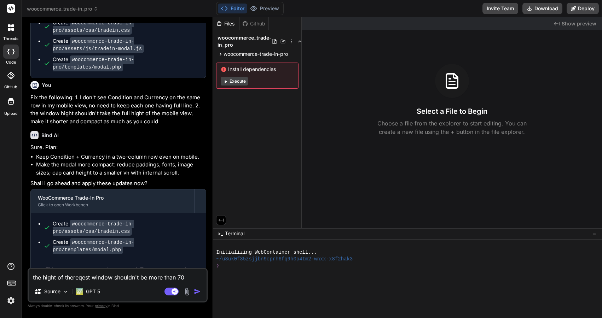
type textarea "the hight of thereqest window shouldn't be more than 70%"
type textarea "x"
type textarea "the hight of thereqest window shouldn't be more than 70%"
type textarea "x"
type textarea "the hight of thereqest window shouldn't be more than 70% o"
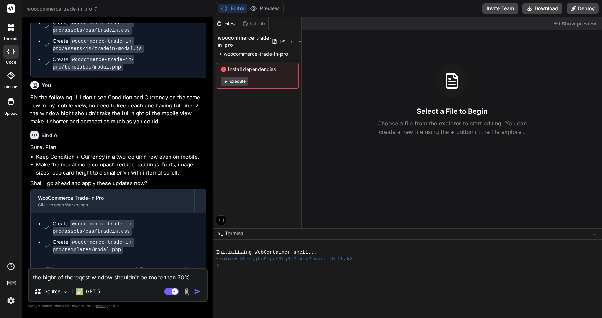
type textarea "x"
type textarea "the hight of thereqest window shouldn't be more than 70% o"
type textarea "x"
type textarea "the hight of thereqest window shouldn't be more than 70% o"
type textarea "x"
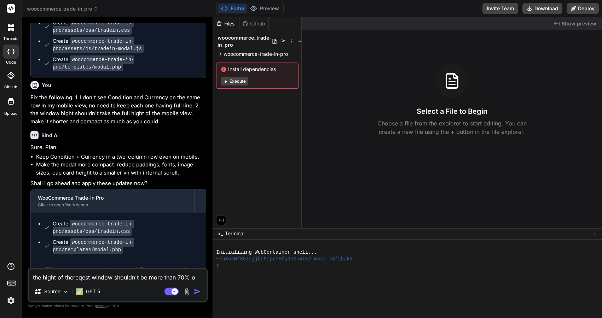
type textarea "the hight of thereqest window shouldn't be more than 70% of"
type textarea "x"
type textarea "the hight of thereqest window shouldn't be more than 70% of"
type textarea "x"
type textarea "the hight of thereqest window shouldn't be more than 70% of t"
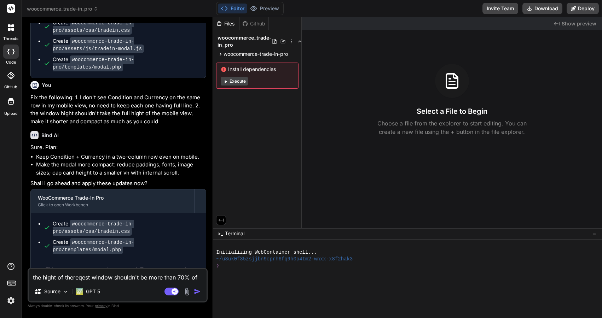
type textarea "x"
type textarea "the hight of thereqest window shouldn't be more than 70% of th"
type textarea "x"
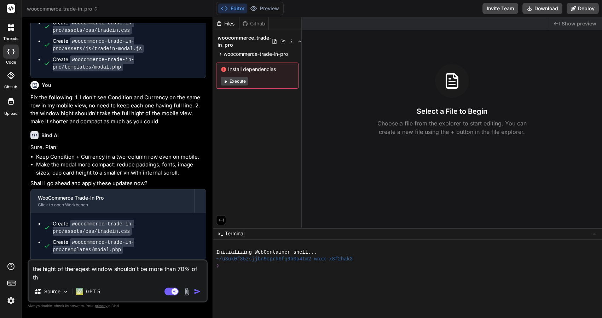
type textarea "the hight of thereqest window shouldn't be more than 70% of the"
type textarea "x"
type textarea "the hight of thereqest window shouldn't be more than 70% of the"
type textarea "x"
type textarea "the hight of thereqest window shouldn't be more than 70% of the m"
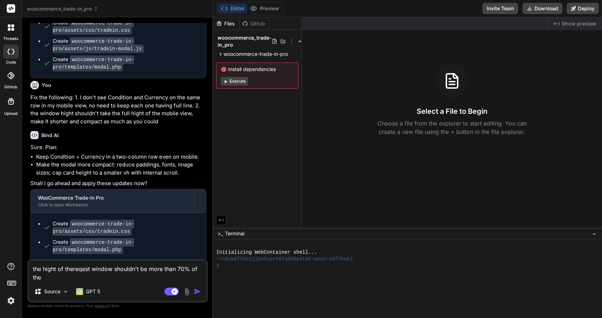
type textarea "x"
type textarea "the hight of thereqest window shouldn't be more than 70% of the mo"
type textarea "x"
type textarea "the hight of thereqest window shouldn't be more than 70% of the mob"
type textarea "x"
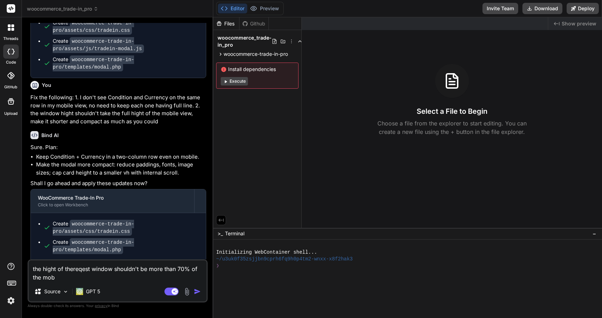
type textarea "the hight of thereqest window shouldn't be more than 70% of the mobi"
type textarea "x"
type textarea "the hight of thereqest window shouldn't be more than 70% of the mobil"
type textarea "x"
type textarea "the hight of thereqest window shouldn't be more than 70% of the mobile"
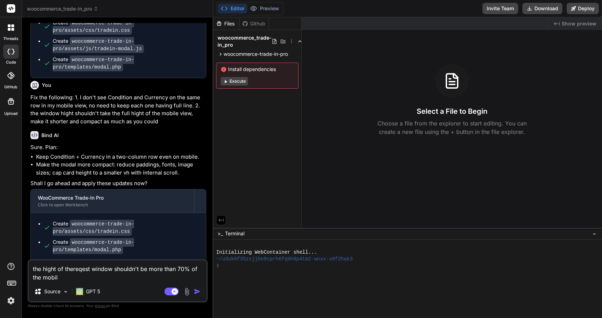
type textarea "x"
type textarea "the hight of thereqest window shouldn't be more than 70% of the mobile"
type textarea "x"
type textarea "the hight of thereqest window shouldn't be more than 70% of the mobile s"
type textarea "x"
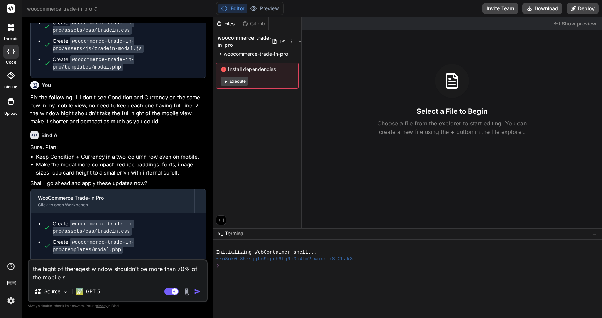
type textarea "the hight of thereqest window shouldn't be more than 70% of the mobile sc"
type textarea "x"
type textarea "the hight of thereqest window shouldn't be more than 70% of the mobile scr"
type textarea "x"
type textarea "the hight of thereqest window shouldn't be more than 70% of the mobile scre"
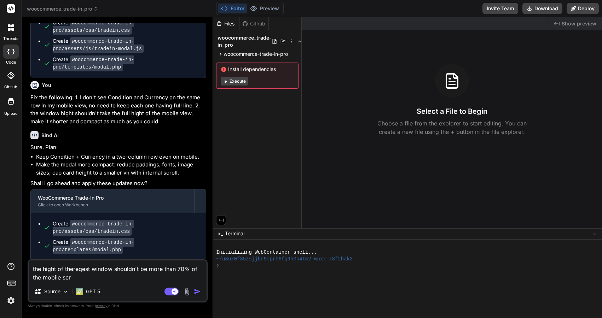
type textarea "x"
type textarea "the hight of thereqest window shouldn't be more than 70% of the mobile scree"
type textarea "x"
type textarea "the hight of thereqest window shouldn't be more than 70% of the mobile screen"
type textarea "x"
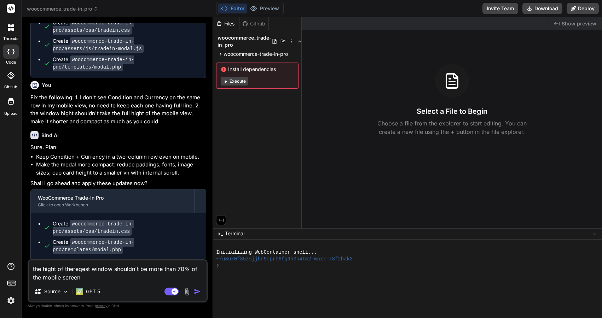
type textarea "the hight of thereqest window shouldn't be more than 70% of the mobile screen"
type textarea "x"
type textarea "the hight of thereqest window shouldn't be more than 70% of the mobile screen h"
type textarea "x"
type textarea "the hight of thereqest window shouldn't be more than 70% of the mobile screen hi"
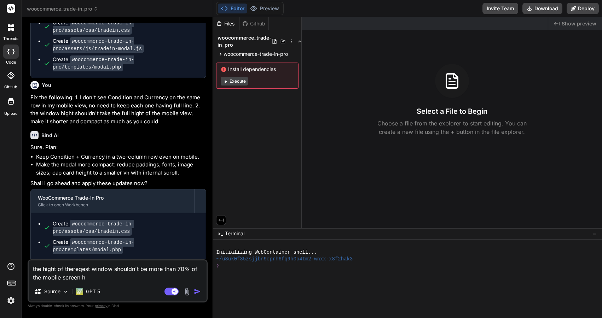
type textarea "x"
type textarea "the hight of thereqest window shouldn't be more than 70% of the mobile screen h…"
type textarea "x"
type textarea "the hight of thereqest window shouldn't be more than 70% of the mobile screen h…"
type textarea "x"
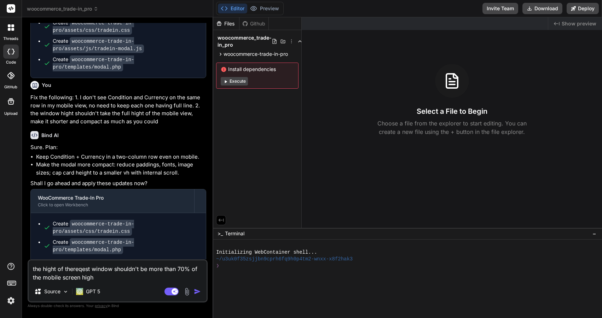
type textarea "the hight of thereqest window shouldn't be more than 70% of the mobile screen h…"
type textarea "x"
type textarea "the hight of thereqest window shouldn't be more than 70% of the mobile screen h…"
click at [198, 291] on img "button" at bounding box center [197, 291] width 7 height 7
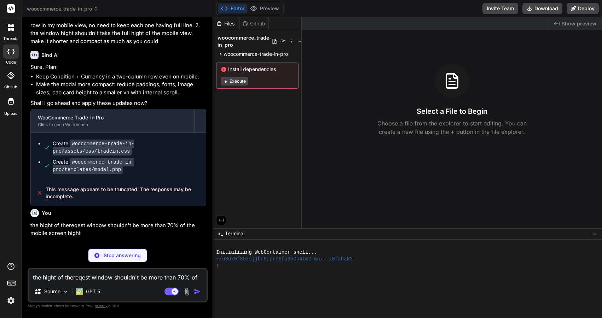
scroll to position [887, 0]
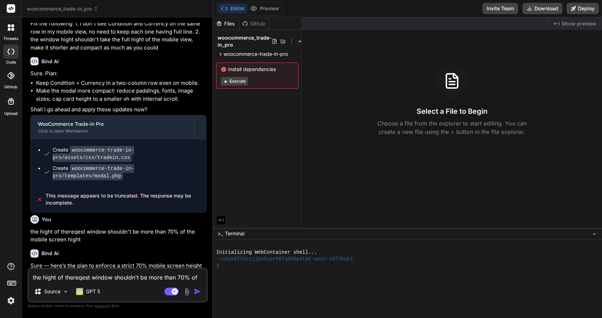
type textarea "x"
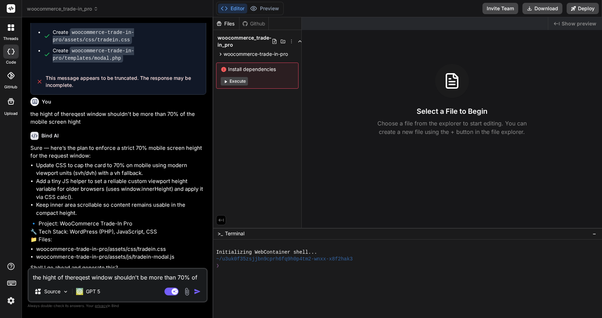
scroll to position [1004, 0]
click at [98, 279] on textarea "the hight of thereqest window shouldn't be more than 70% of the mobile screen h…" at bounding box center [118, 275] width 178 height 13
type textarea "y"
type textarea "x"
type textarea "ye"
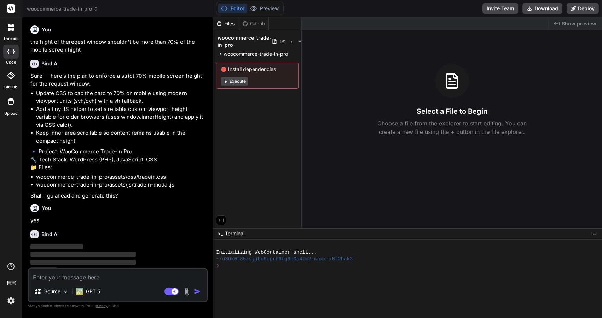
scroll to position [1053, 0]
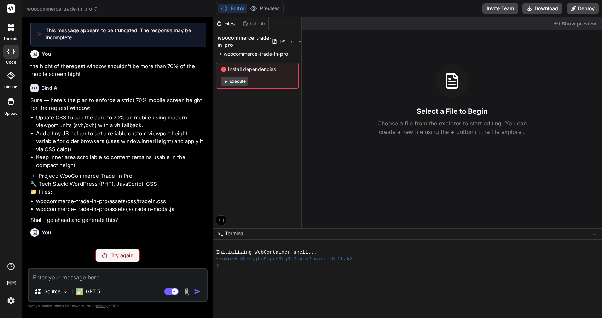
click at [125, 256] on p "Try again" at bounding box center [122, 255] width 22 height 7
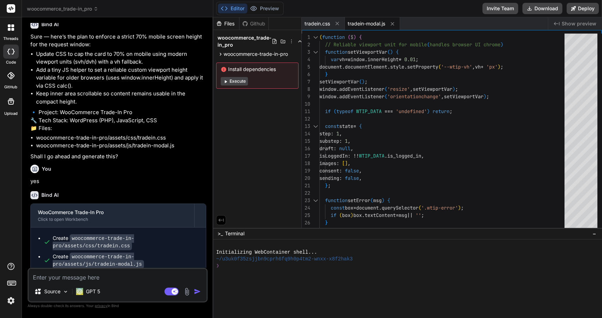
scroll to position [0, 0]
click at [543, 12] on button "Download" at bounding box center [542, 8] width 40 height 11
click at [110, 279] on textarea at bounding box center [118, 275] width 178 height 13
click at [196, 292] on img "button" at bounding box center [197, 291] width 7 height 7
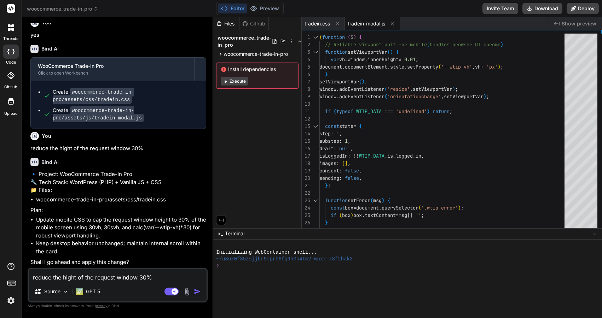
scroll to position [1269, 0]
click at [88, 276] on textarea "reduce the hight of the request window 30%" at bounding box center [118, 275] width 178 height 13
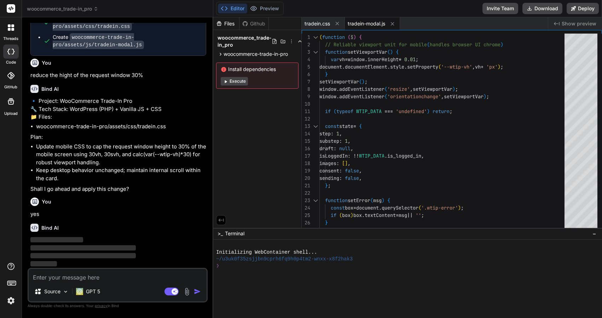
scroll to position [1317, 0]
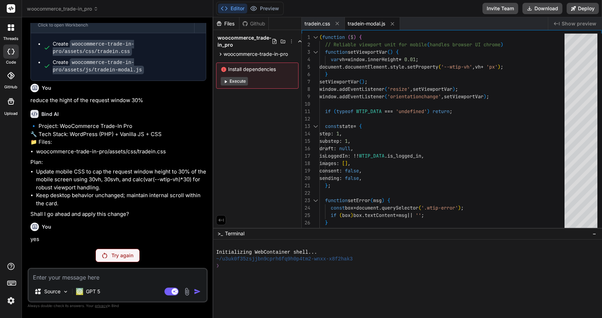
click at [129, 260] on div "Try again" at bounding box center [117, 255] width 44 height 13
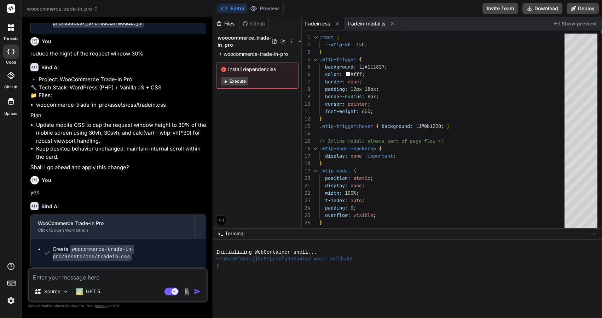
scroll to position [1363, 0]
click at [542, 9] on button "Download" at bounding box center [542, 8] width 40 height 11
